Goal: Task Accomplishment & Management: Manage account settings

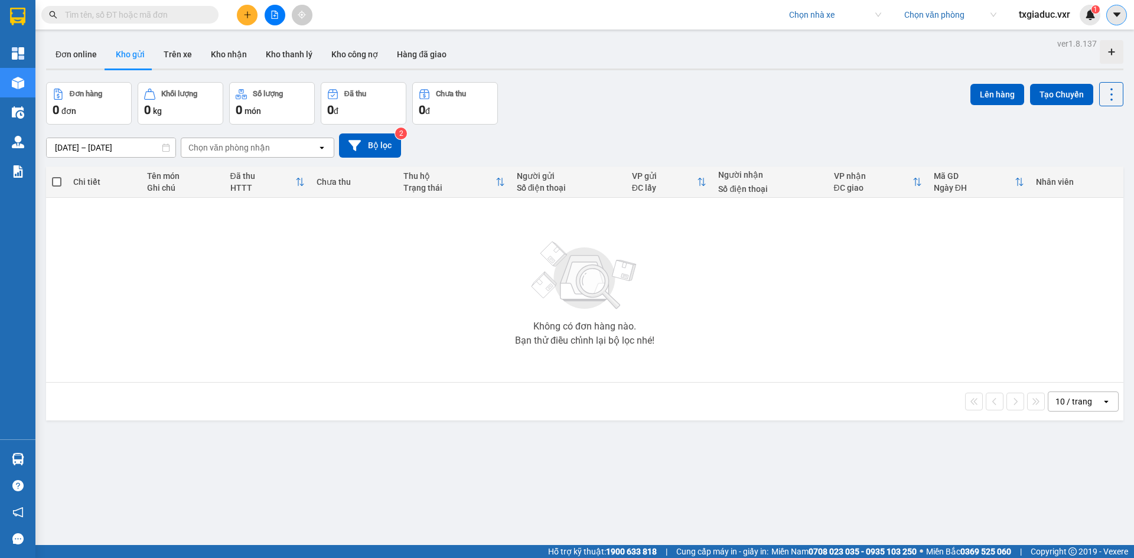
click at [1112, 8] on button at bounding box center [1116, 15] width 21 height 21
click at [1077, 43] on div "Cấu hình nhà xe" at bounding box center [1085, 44] width 60 height 13
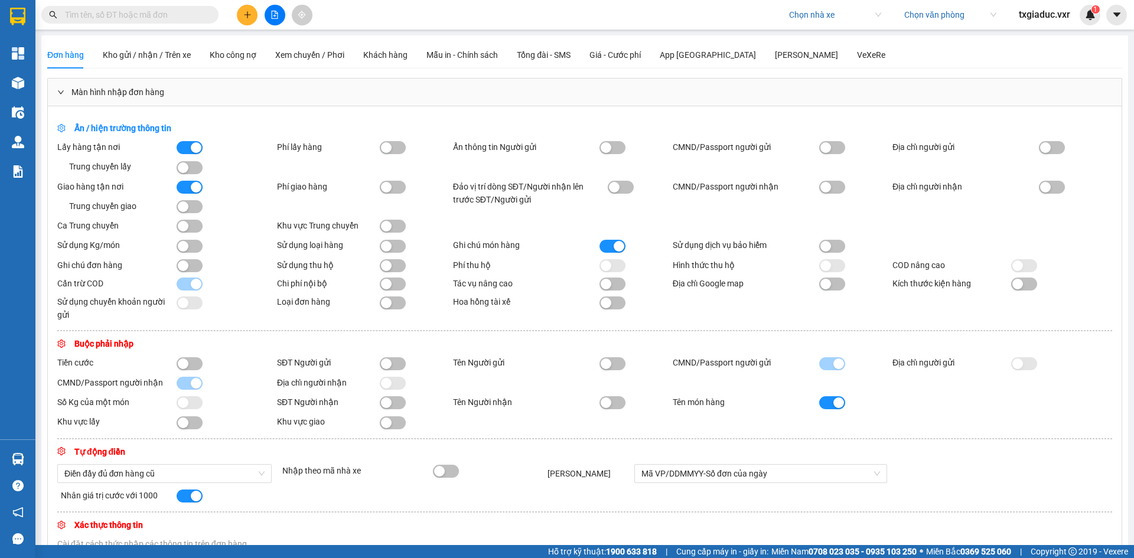
click at [94, 86] on div "Màn hình nhập đơn hàng" at bounding box center [585, 92] width 1074 height 27
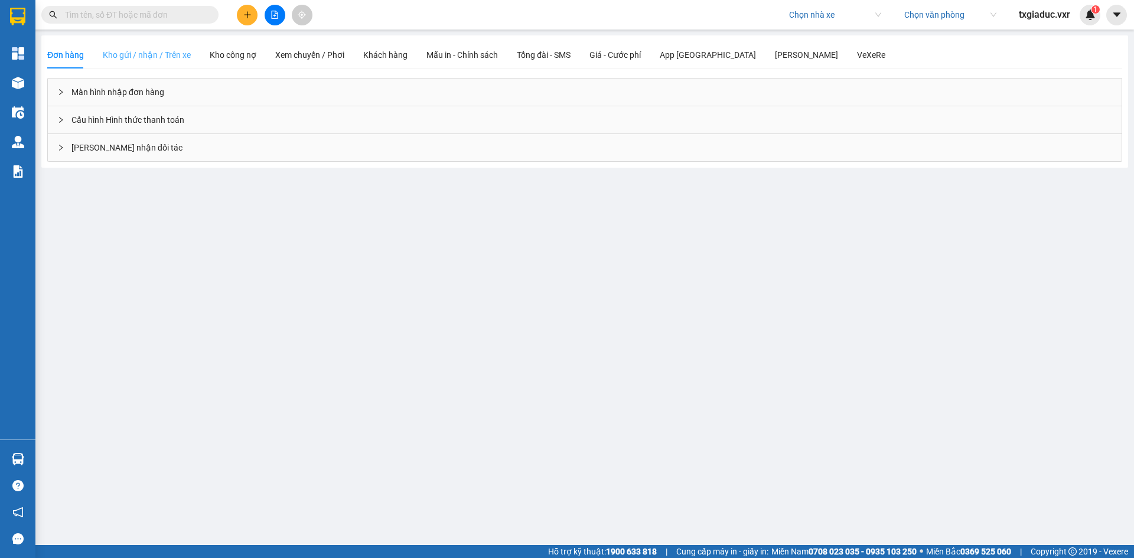
click at [116, 67] on div "Kho gửi / nhận / Trên xe" at bounding box center [147, 54] width 88 height 27
click at [203, 61] on div "Đơn hàng Kho gửi / nhận / Trên xe Kho công nợ Xem chuyến / Phơi Khách hàng Mẫu …" at bounding box center [466, 54] width 838 height 27
click at [221, 57] on div "Kho công nợ" at bounding box center [233, 54] width 47 height 13
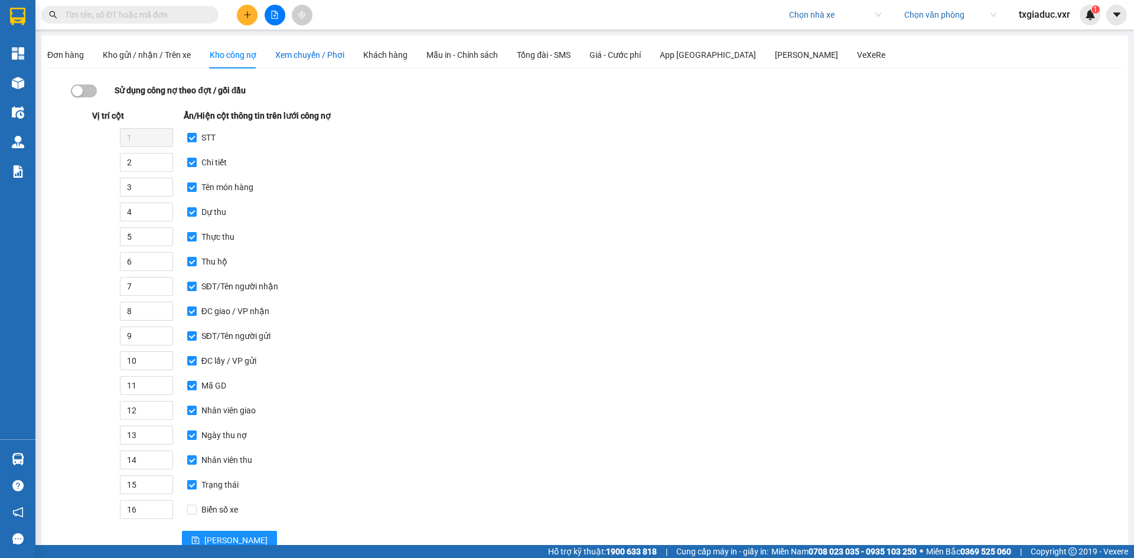
click at [322, 53] on span "Xem chuyến / Phơi" at bounding box center [309, 54] width 69 height 9
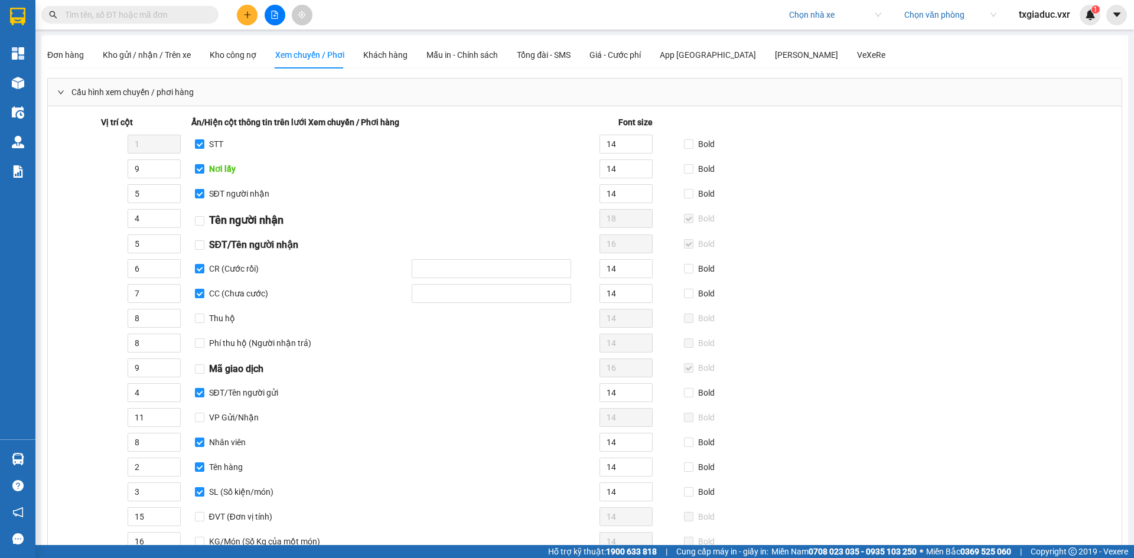
click at [128, 94] on span "Cấu hình xem chuyến / phơi hàng" at bounding box center [132, 92] width 122 height 13
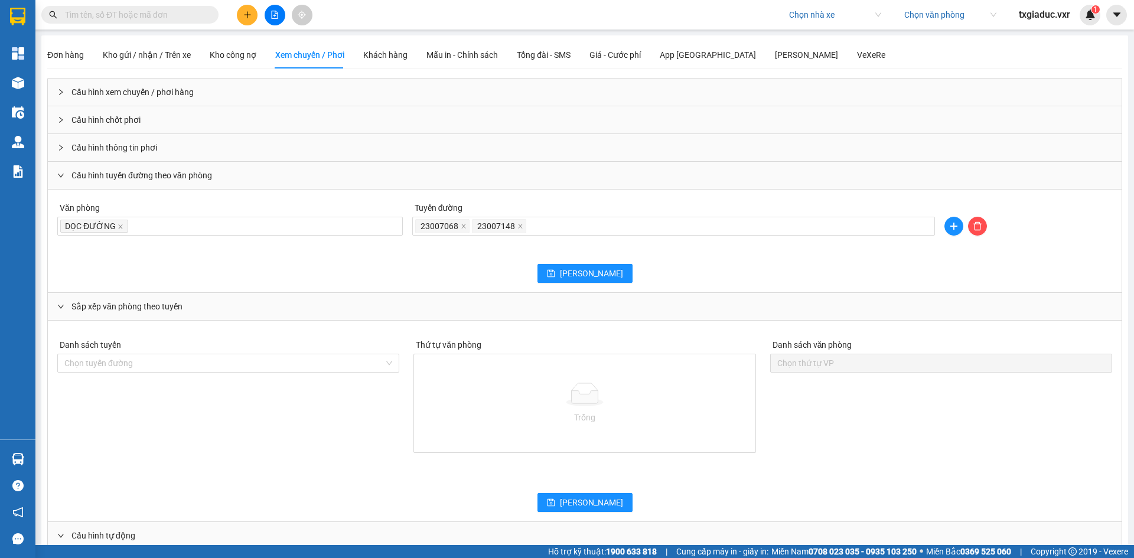
click at [104, 177] on div "Cấu hình tuyến đường theo văn phòng" at bounding box center [585, 175] width 1074 height 27
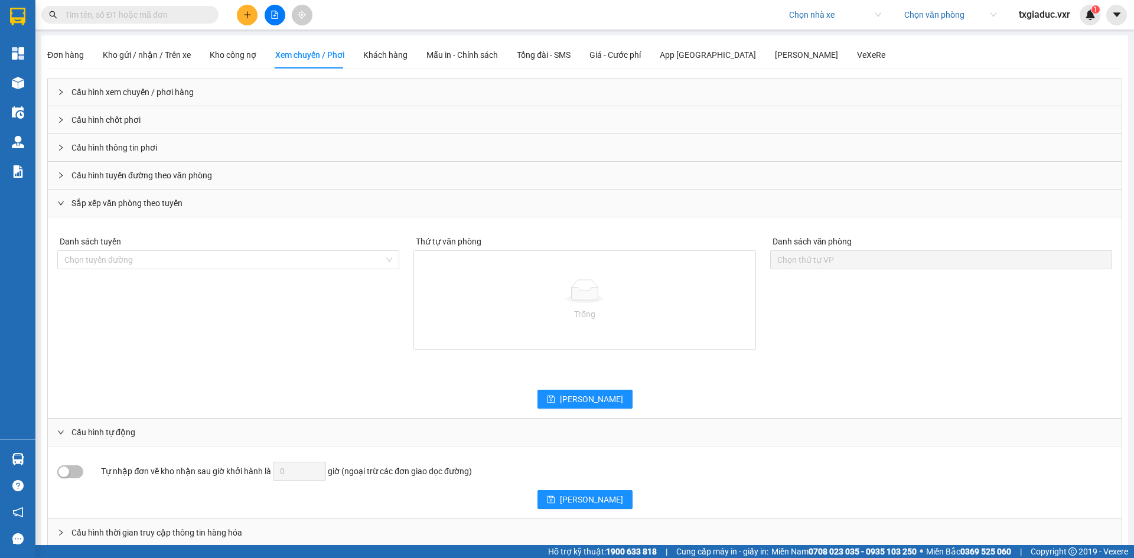
click at [101, 200] on span "Sắp xếp văn phòng theo tuyến" at bounding box center [126, 203] width 111 height 13
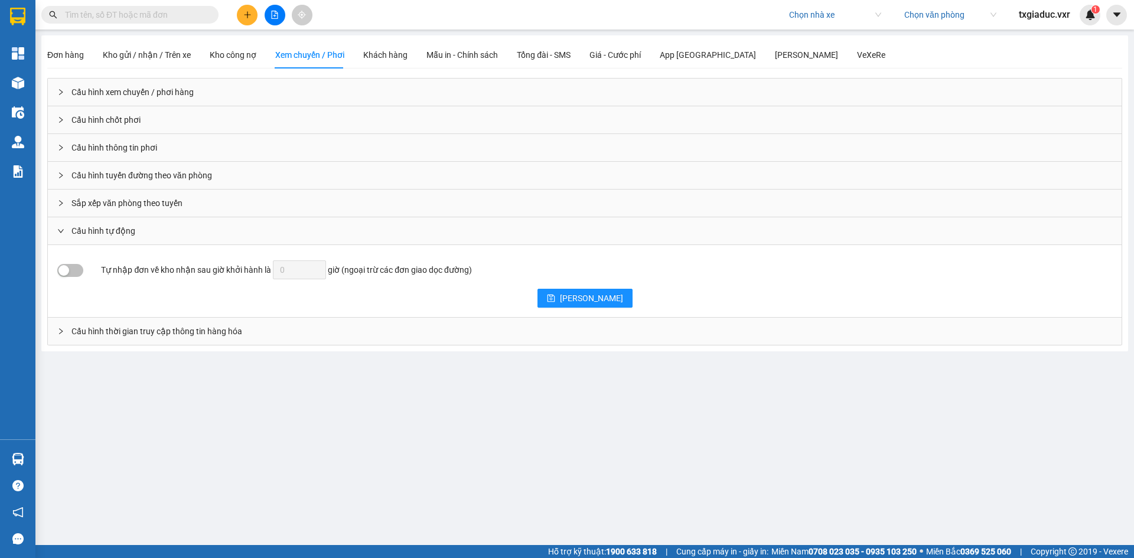
click at [107, 232] on span "Cấu hình tự động" at bounding box center [103, 230] width 64 height 13
